Goal: Task Accomplishment & Management: Use online tool/utility

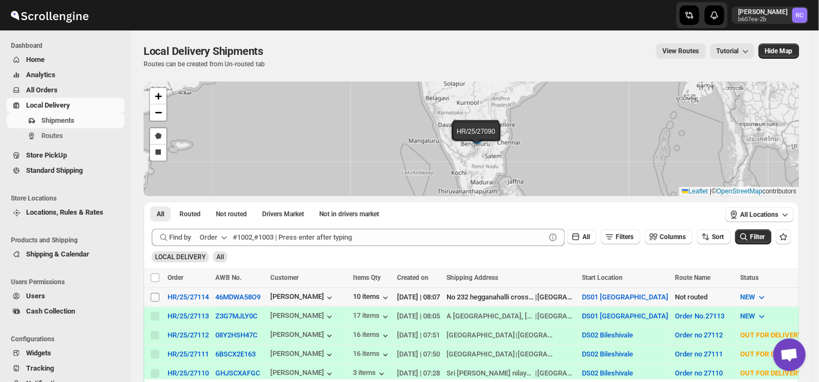
click at [156, 295] on input "Select shipment" at bounding box center [155, 297] width 9 height 9
checkbox input "true"
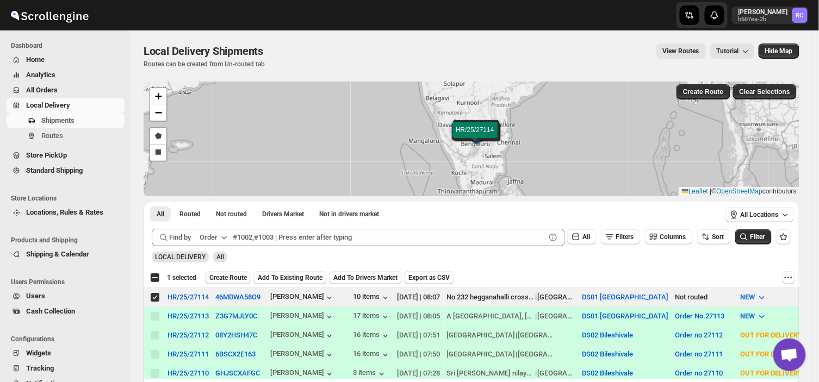
click at [234, 276] on span "Create Route" at bounding box center [228, 278] width 38 height 9
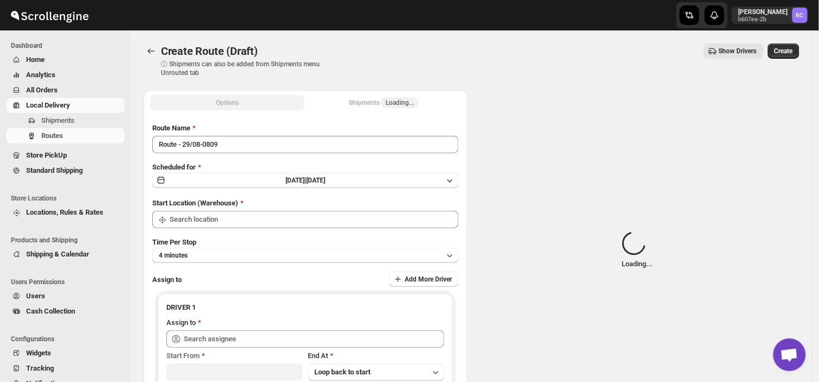
type input "DS01 [GEOGRAPHIC_DATA]"
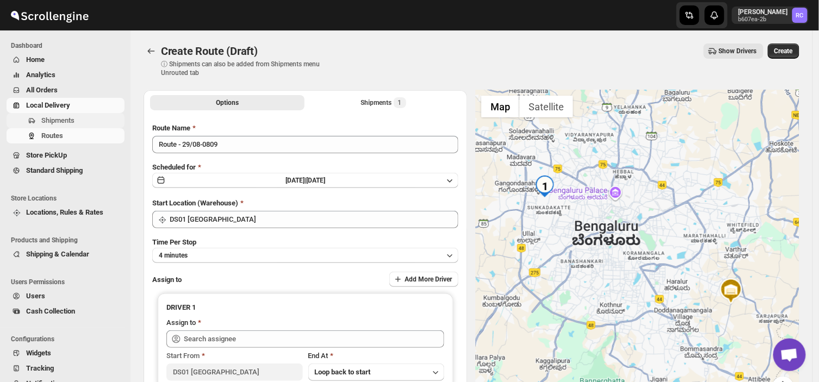
click at [82, 123] on span "Shipments" at bounding box center [81, 120] width 81 height 11
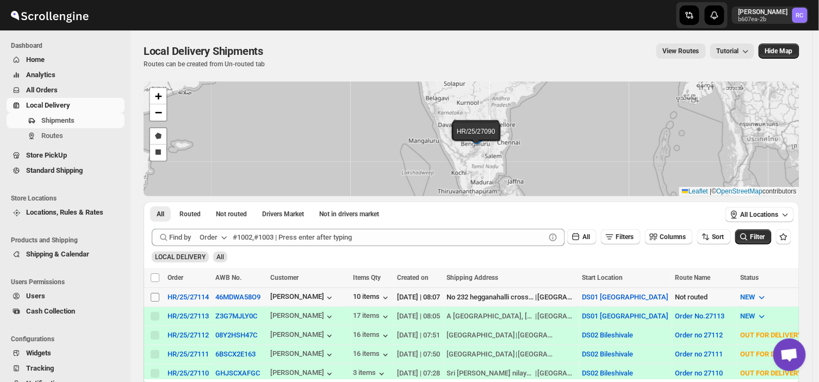
click at [155, 296] on input "Select shipment" at bounding box center [155, 297] width 9 height 9
checkbox input "true"
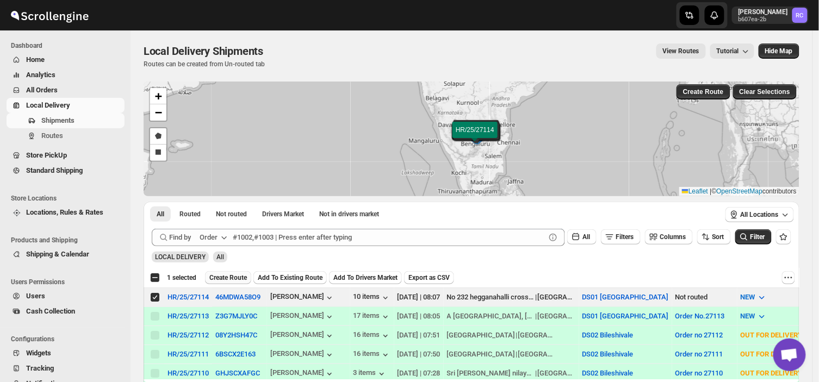
click at [225, 278] on span "Create Route" at bounding box center [228, 278] width 38 height 9
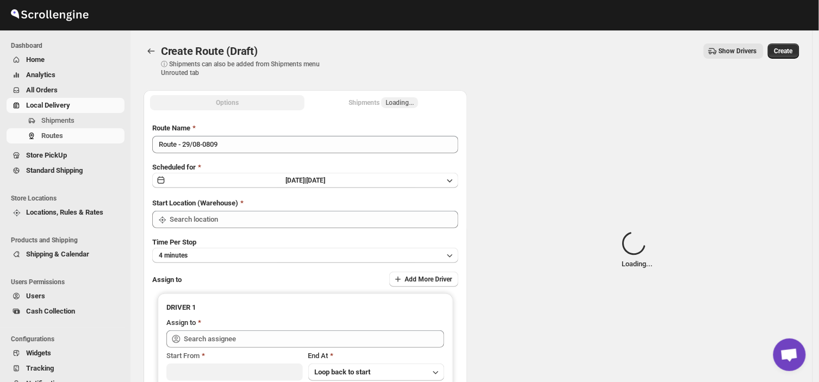
type input "DS01 [GEOGRAPHIC_DATA]"
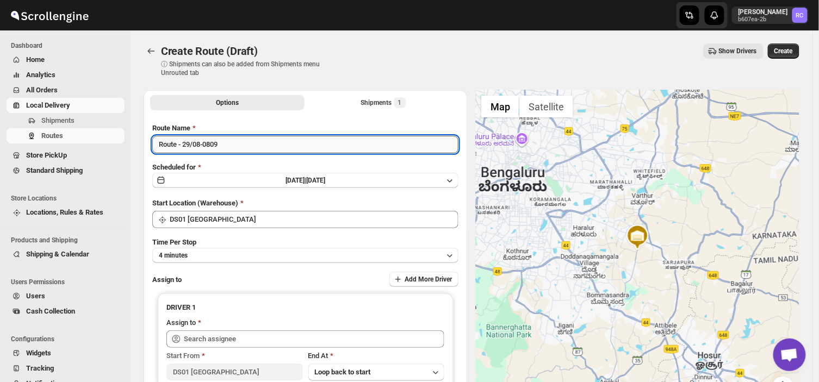
click at [225, 147] on input "Route - 29/08-0809" at bounding box center [305, 144] width 306 height 17
type input "R"
type input "Order no 25114"
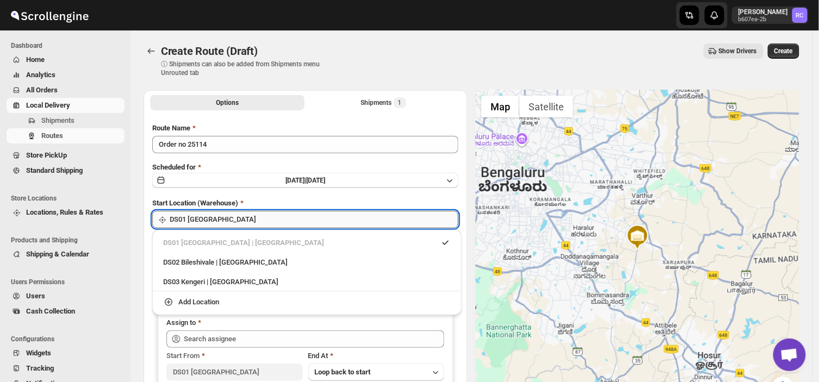
click at [229, 213] on input "DS01 [GEOGRAPHIC_DATA]" at bounding box center [314, 219] width 289 height 17
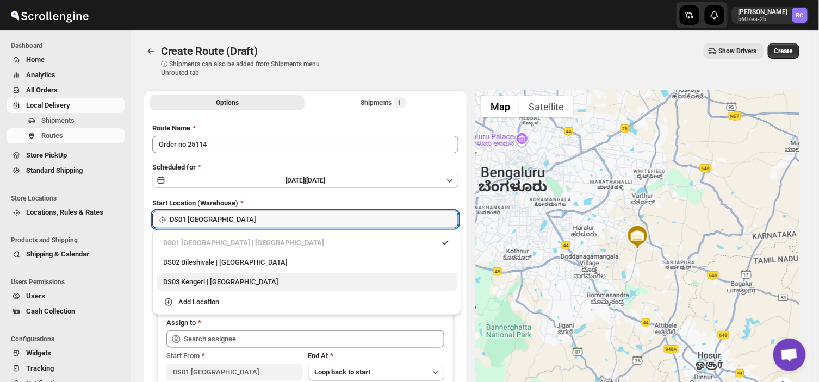
click at [194, 284] on div "DS03 Kengeri | [GEOGRAPHIC_DATA]" at bounding box center [307, 282] width 288 height 11
type input "DS03 Kengeri"
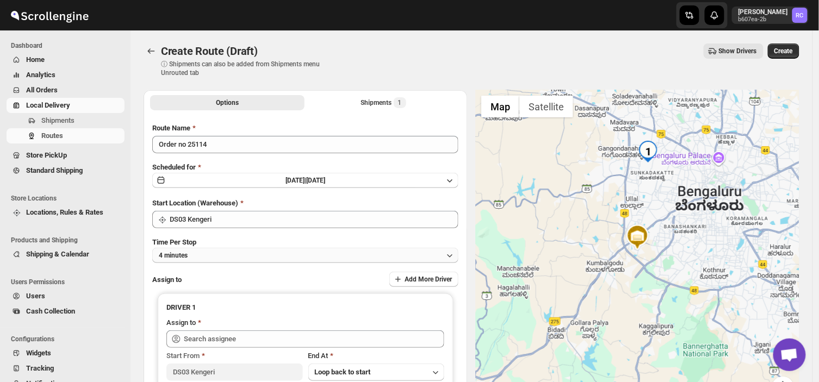
click at [201, 257] on button "4 minutes" at bounding box center [305, 255] width 306 height 15
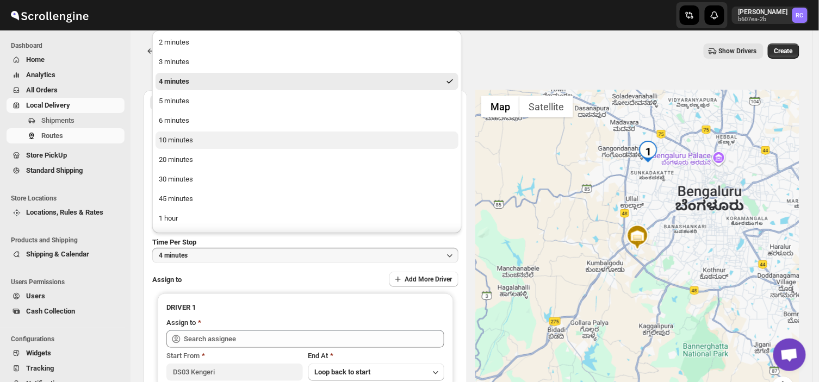
click at [181, 141] on div "10 minutes" at bounding box center [176, 140] width 34 height 11
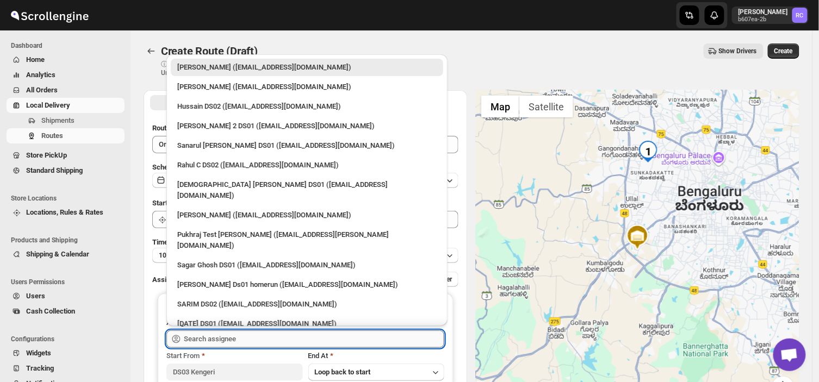
click at [243, 335] on input "text" at bounding box center [314, 339] width 261 height 17
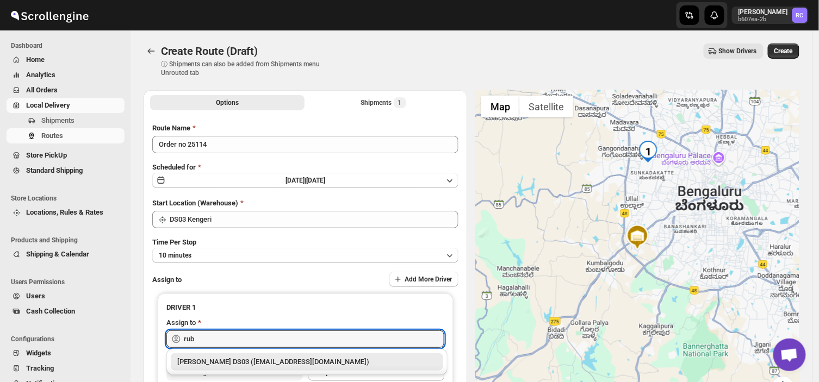
click at [264, 362] on div "[PERSON_NAME] DS03 ([EMAIL_ADDRESS][DOMAIN_NAME])" at bounding box center [306, 362] width 259 height 11
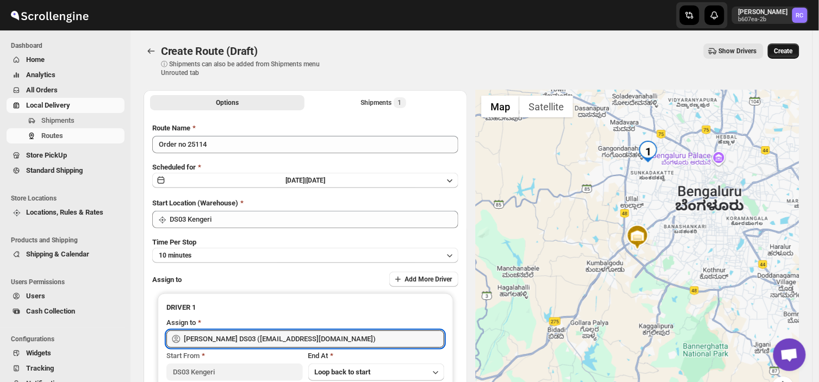
type input "[PERSON_NAME] DS03 ([EMAIL_ADDRESS][DOMAIN_NAME])"
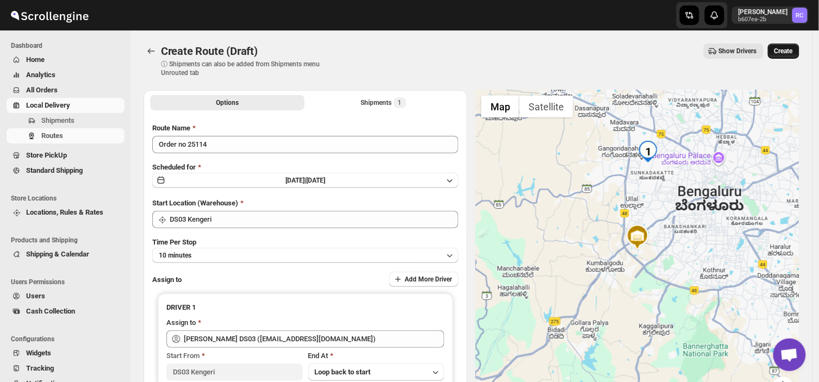
click at [790, 52] on span "Create" at bounding box center [784, 51] width 18 height 9
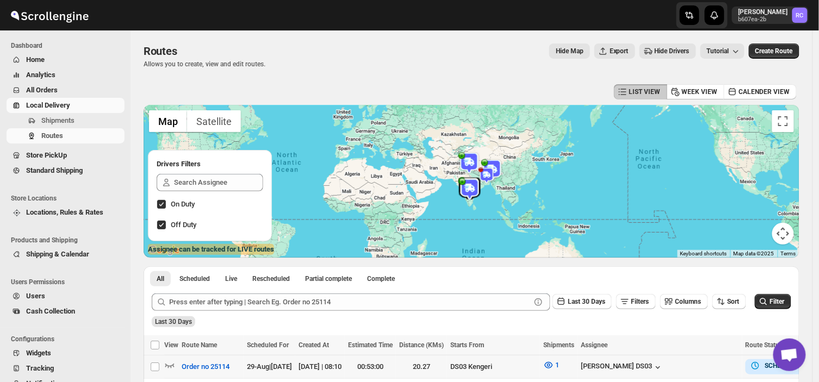
scroll to position [0, 13]
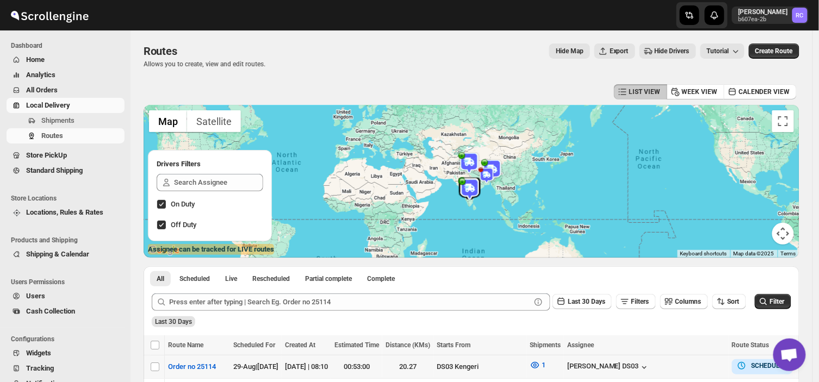
drag, startPoint x: 789, startPoint y: 358, endPoint x: 786, endPoint y: 373, distance: 15.5
click at [786, 373] on body "Skip to content Rahul Chopra b607ea-2b RC Dashboard Home Analytics All Orders L…" at bounding box center [409, 191] width 819 height 382
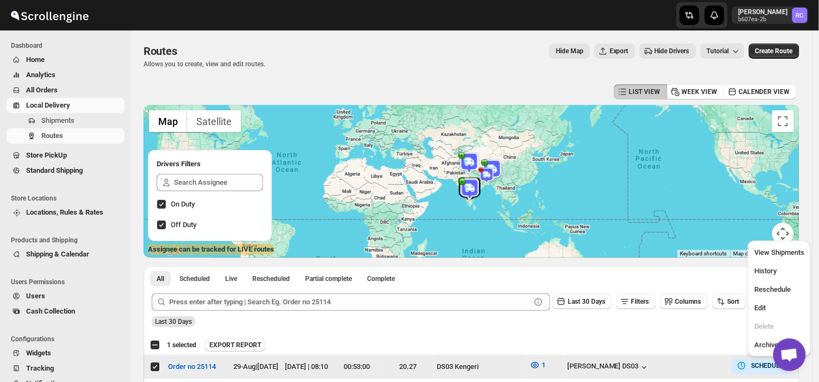
scroll to position [0, 0]
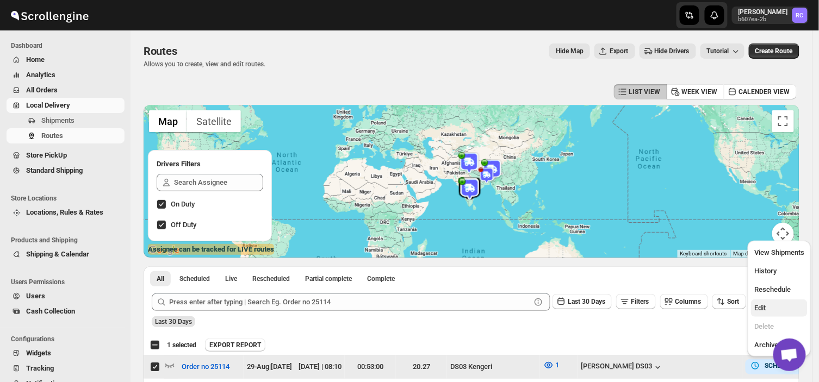
click at [764, 305] on span "Edit" at bounding box center [759, 308] width 11 height 8
checkbox input "false"
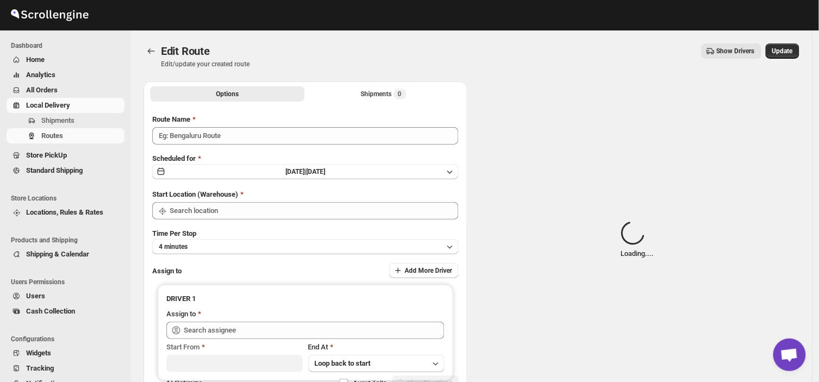
type input "Order no 25114"
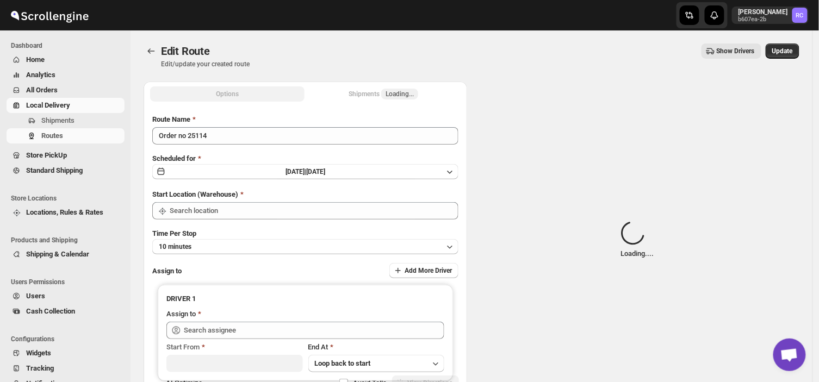
type input "DS03 Kengeri"
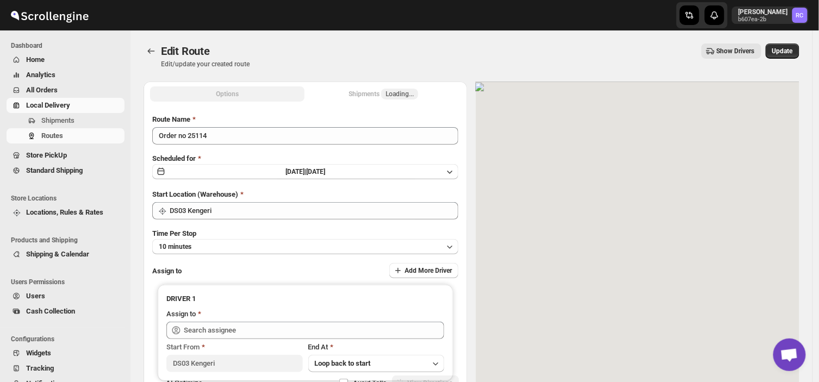
type input "[PERSON_NAME] DS03 ([EMAIL_ADDRESS][DOMAIN_NAME])"
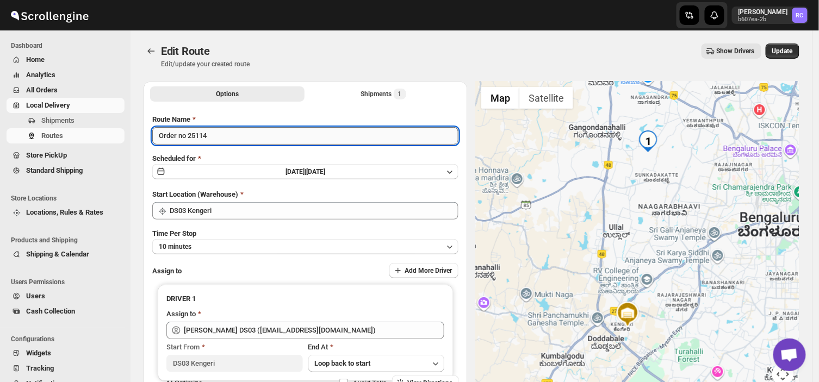
click at [210, 137] on input "Order no 25114" at bounding box center [305, 135] width 306 height 17
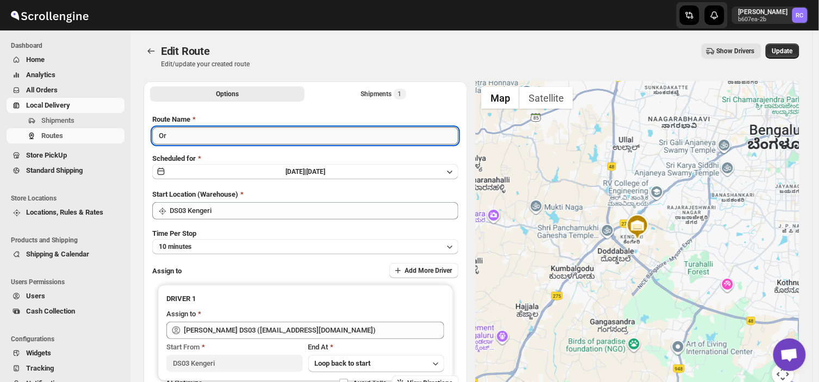
type input "O"
type input "2"
type input "ORDER NO 27114"
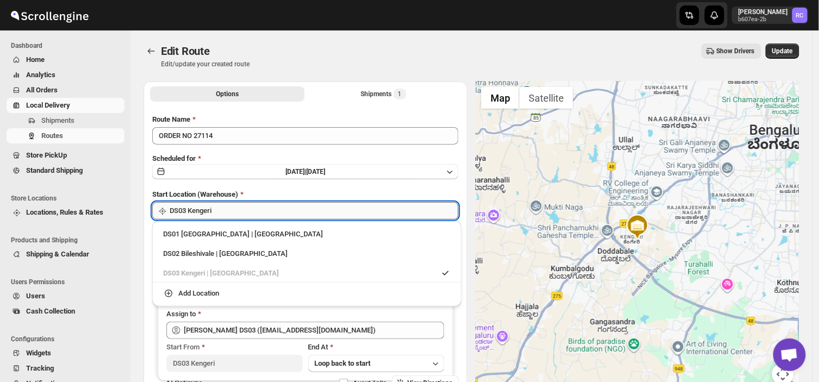
click at [215, 209] on input "DS03 Kengeri" at bounding box center [314, 210] width 289 height 17
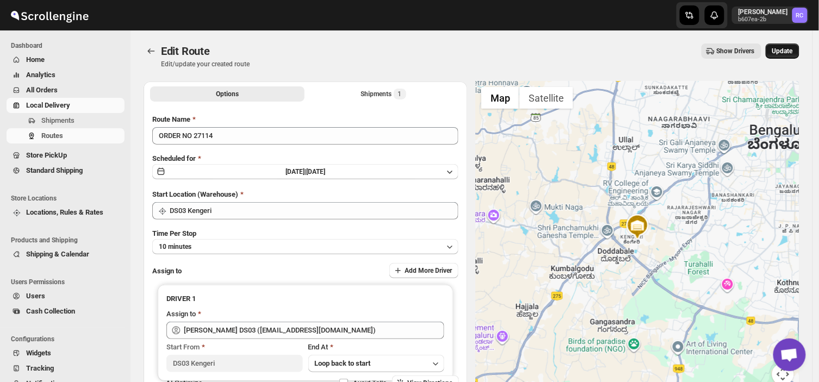
click at [791, 49] on span "Update" at bounding box center [782, 51] width 21 height 9
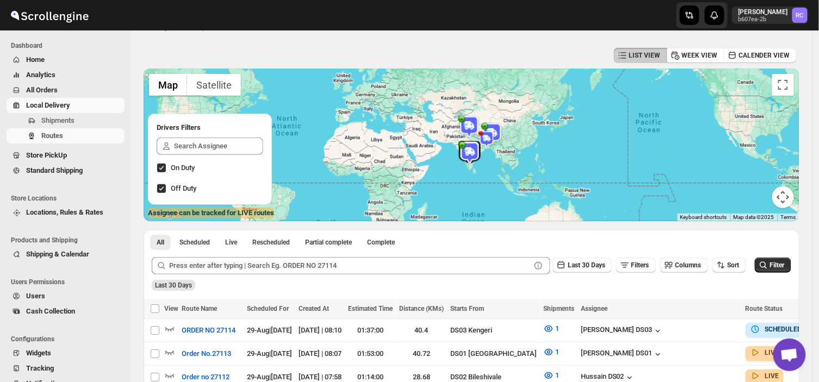
scroll to position [37, 0]
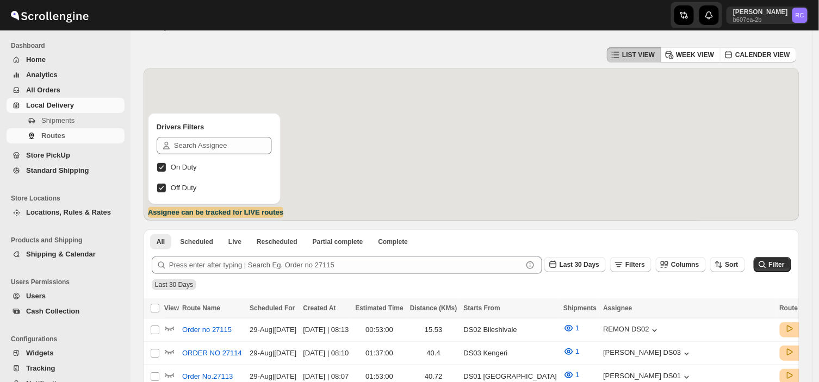
scroll to position [37, 0]
